Goal: Navigation & Orientation: Find specific page/section

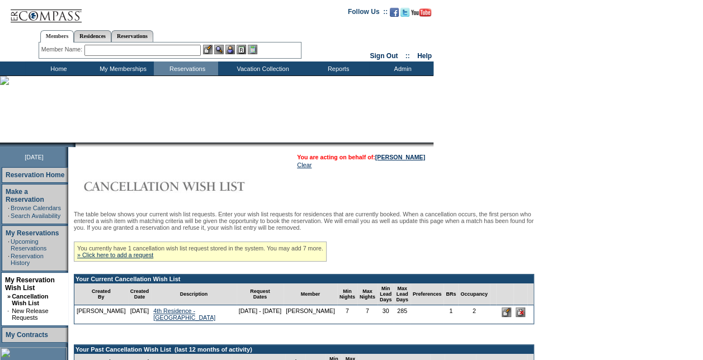
scroll to position [112, 0]
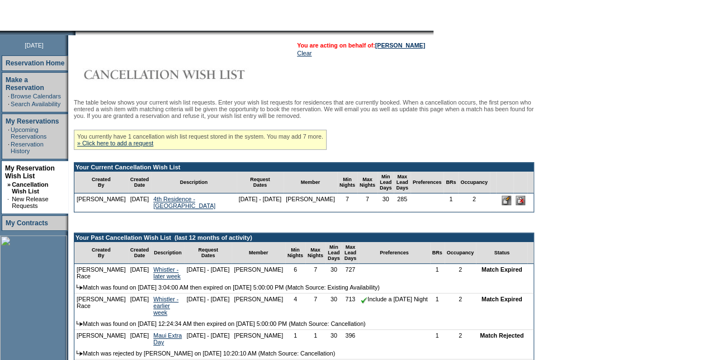
drag, startPoint x: 548, startPoint y: 205, endPoint x: 419, endPoint y: 27, distance: 219.7
click at [525, 205] on input "image" at bounding box center [520, 201] width 10 height 10
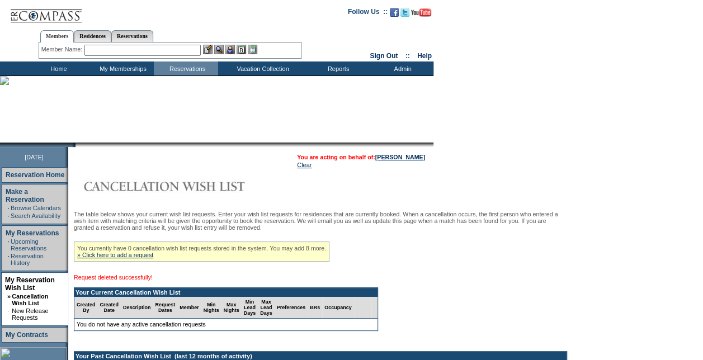
click at [69, 65] on td "Home" at bounding box center [57, 68] width 64 height 14
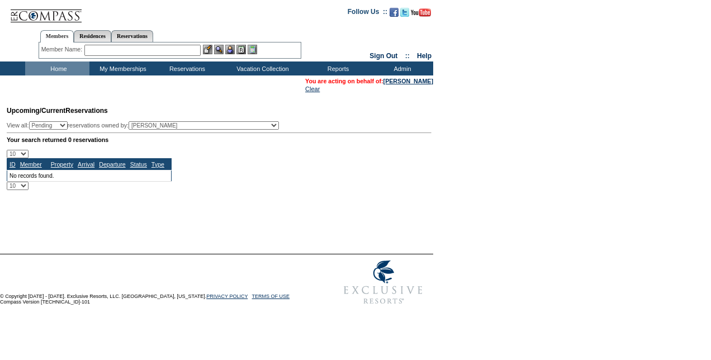
click at [65, 68] on td "Home" at bounding box center [57, 68] width 64 height 14
click at [69, 70] on td "Home" at bounding box center [57, 68] width 64 height 14
